Goal: Task Accomplishment & Management: Complete application form

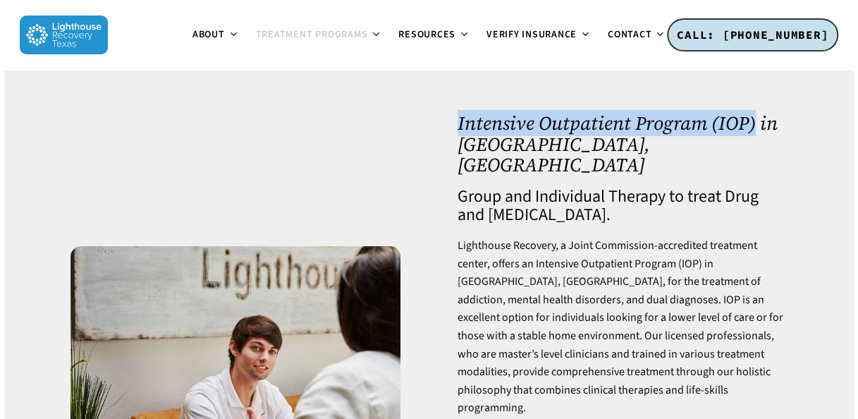
drag, startPoint x: 458, startPoint y: 119, endPoint x: 752, endPoint y: 127, distance: 294.2
click at [752, 127] on h1 "Intensive Outpatient Program (IOP) in [GEOGRAPHIC_DATA], [GEOGRAPHIC_DATA]" at bounding box center [623, 144] width 330 height 63
copy h1 "Intensive Outpatient Program (IOP)"
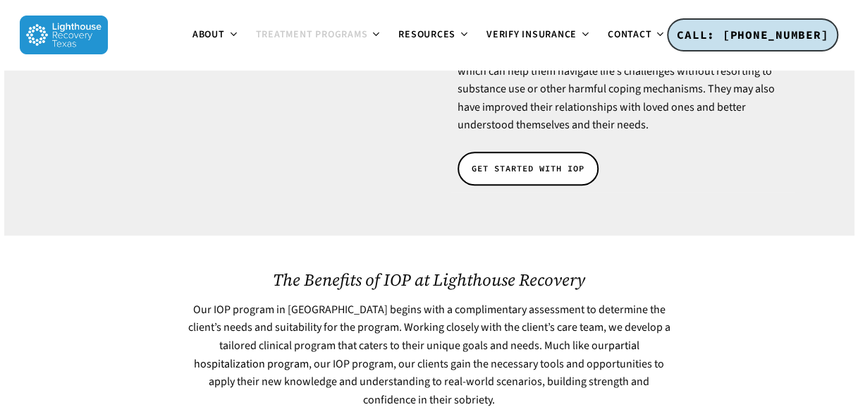
scroll to position [423, 0]
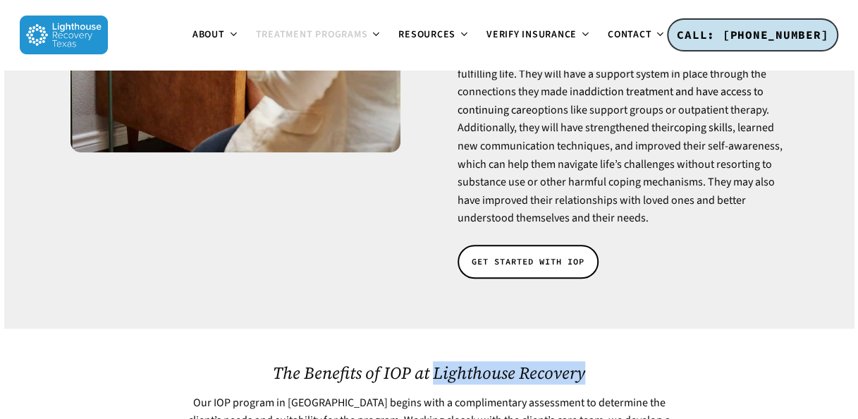
drag, startPoint x: 434, startPoint y: 334, endPoint x: 608, endPoint y: 334, distance: 174.2
click at [608, 363] on h2 "The Benefits of IOP at Lighthouse Recovery" at bounding box center [429, 372] width 482 height 19
copy h2 "Lighthouse Recovery"
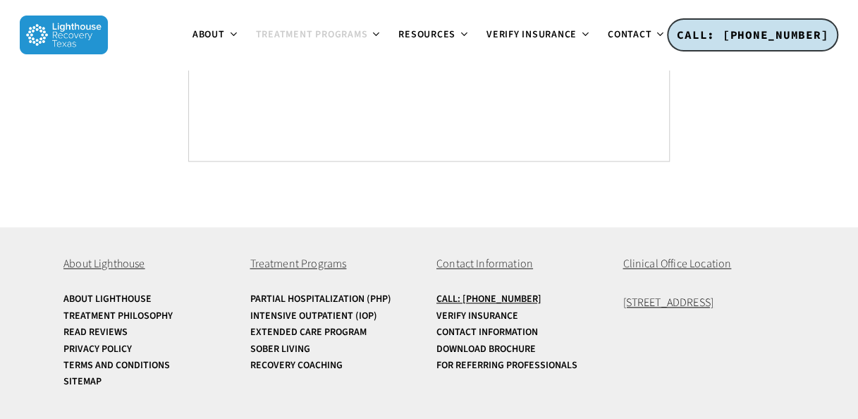
scroll to position [8378, 0]
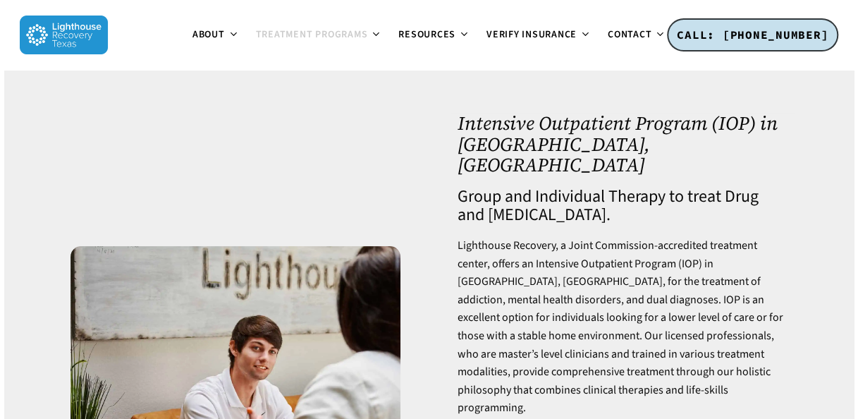
scroll to position [353, 0]
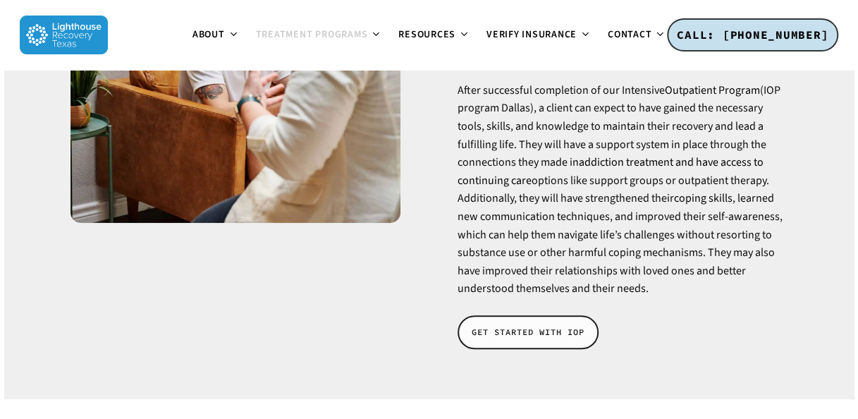
click at [543, 315] on link "GET STARTED WITH IOP" at bounding box center [528, 332] width 141 height 34
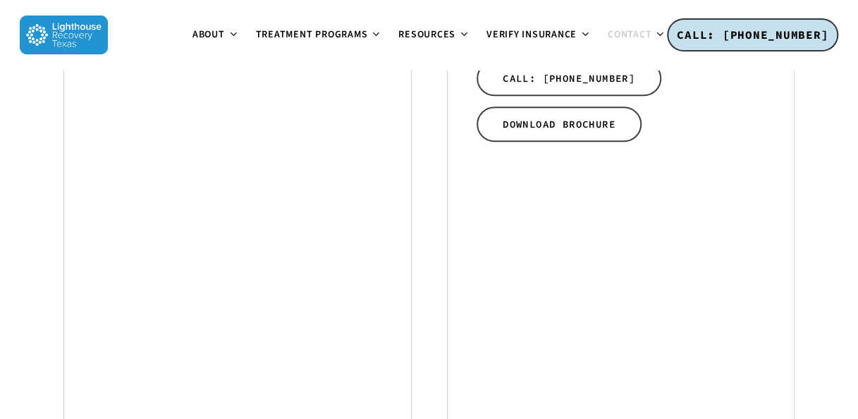
scroll to position [564, 0]
